Goal: Information Seeking & Learning: Learn about a topic

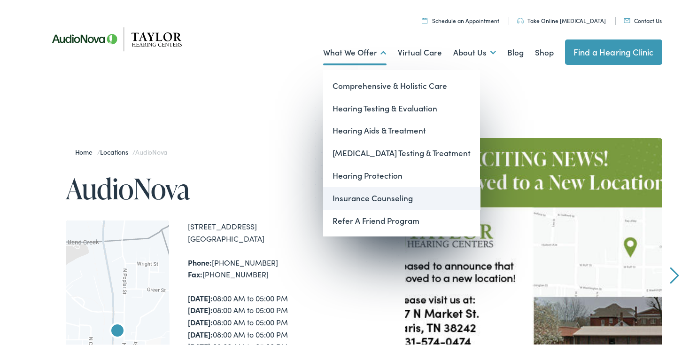
click at [373, 202] on link "Insurance Counseling" at bounding box center [401, 196] width 157 height 23
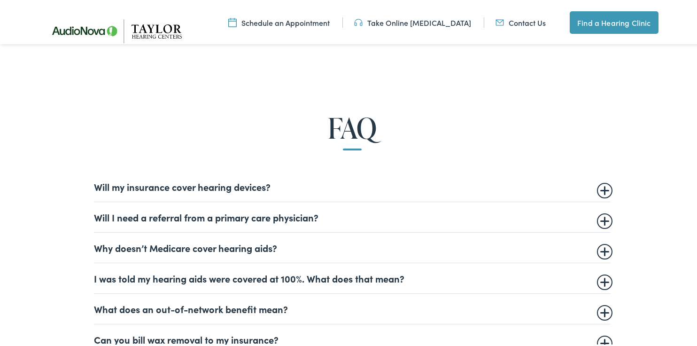
scroll to position [517, 0]
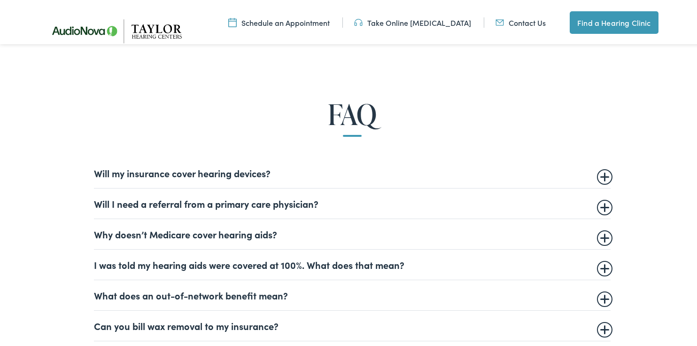
click at [224, 170] on summary "Will my insurance cover hearing devices?" at bounding box center [352, 170] width 517 height 11
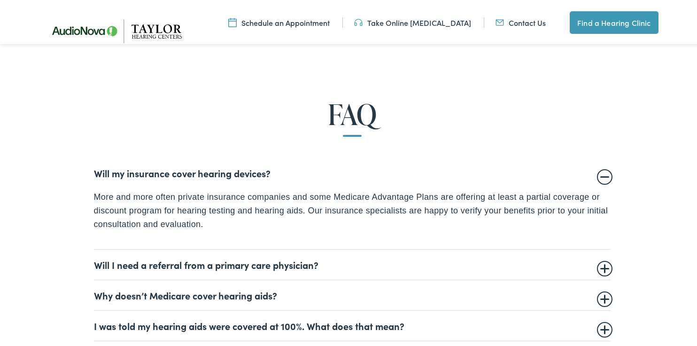
click at [224, 170] on summary "Will my insurance cover hearing devices?" at bounding box center [352, 170] width 517 height 11
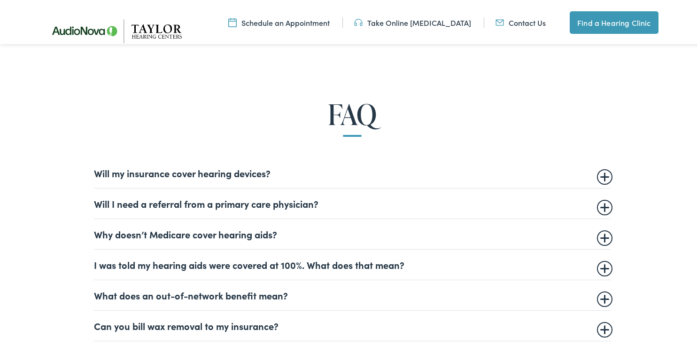
click at [227, 206] on summary "Will I need a referral from a primary care physician?" at bounding box center [352, 201] width 517 height 11
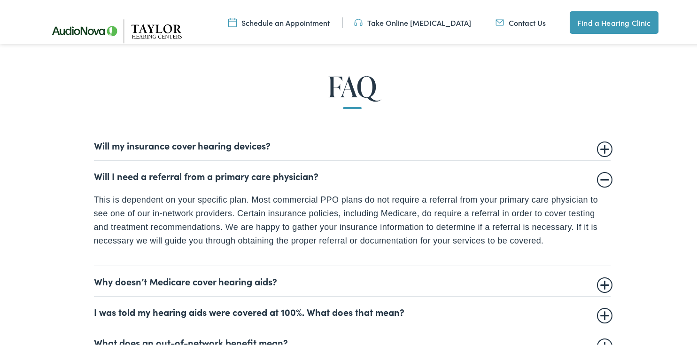
scroll to position [564, 0]
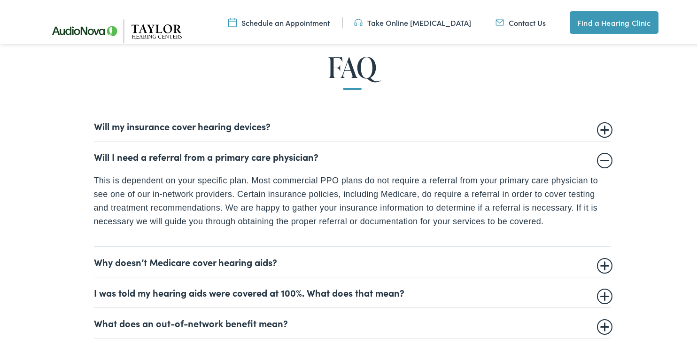
click at [211, 267] on details "Why doesn’t Medicare cover hearing aids? Medicare does not currently cover medi…" at bounding box center [352, 260] width 517 height 31
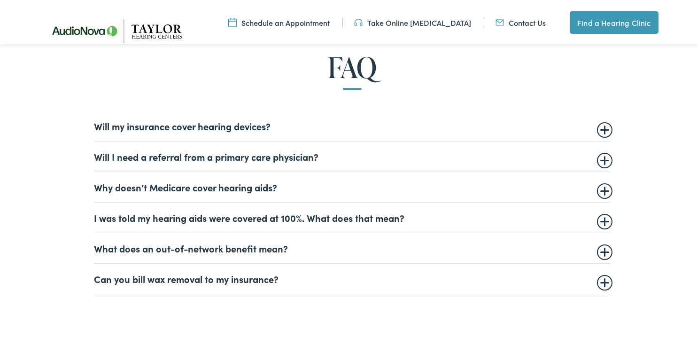
click at [244, 163] on details "Will I need a referral from a primary care physician? This is dependent on your…" at bounding box center [352, 155] width 517 height 31
click at [263, 156] on summary "Will I need a referral from a primary care physician?" at bounding box center [352, 154] width 517 height 11
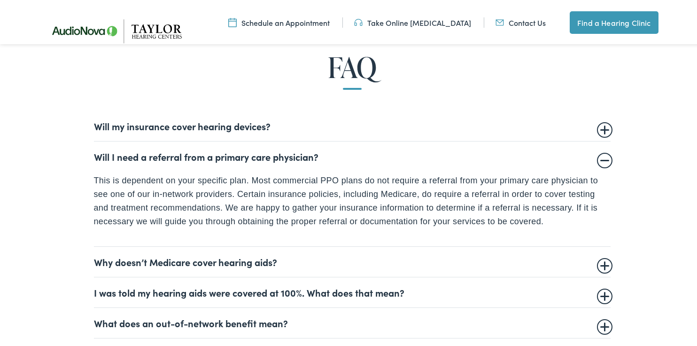
click at [262, 156] on summary "Will I need a referral from a primary care physician?" at bounding box center [352, 154] width 517 height 11
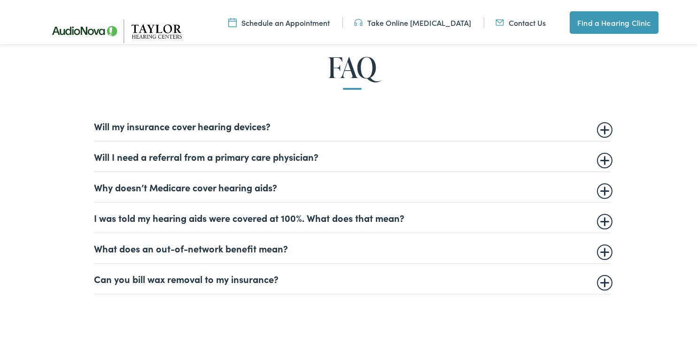
click at [192, 118] on summary "Will my insurance cover hearing devices?" at bounding box center [352, 123] width 517 height 11
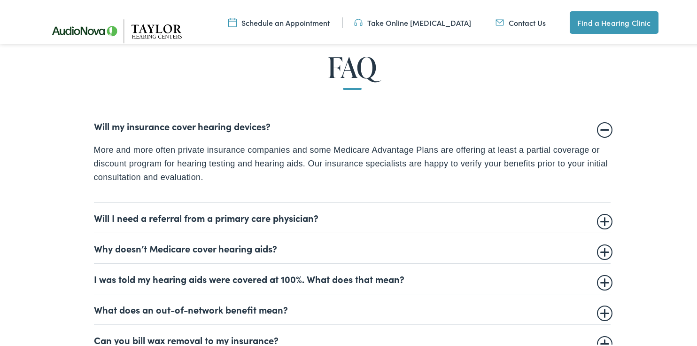
click at [222, 176] on p "More and more often private insurance companies and some Medicare Advantage Pla…" at bounding box center [352, 161] width 517 height 40
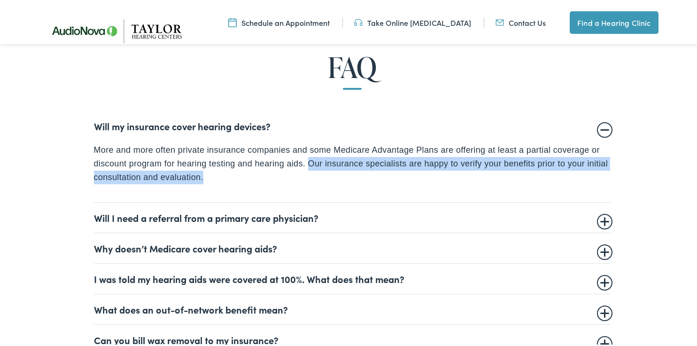
drag, startPoint x: 303, startPoint y: 158, endPoint x: 518, endPoint y: 181, distance: 215.9
click at [518, 181] on p "More and more often private insurance companies and some Medicare Advantage Pla…" at bounding box center [352, 161] width 517 height 40
click at [510, 179] on p "More and more often private insurance companies and some Medicare Advantage Pla…" at bounding box center [352, 161] width 517 height 40
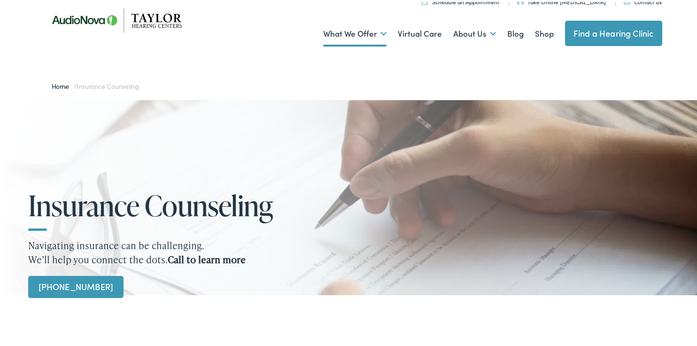
scroll to position [0, 0]
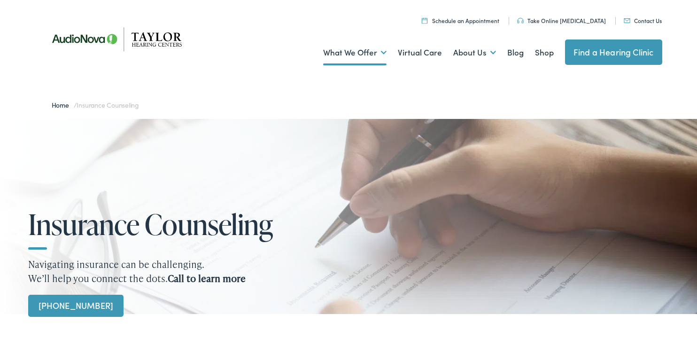
click at [561, 17] on link "Take Online [MEDICAL_DATA]" at bounding box center [561, 19] width 89 height 8
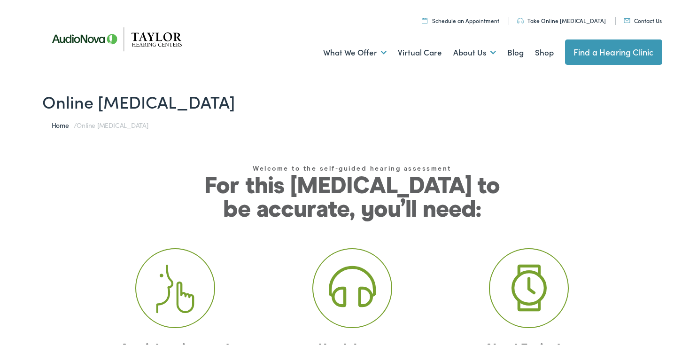
scroll to position [141, 0]
